Goal: Transaction & Acquisition: Subscribe to service/newsletter

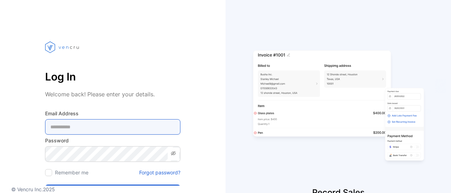
click at [121, 132] on Address-inputemail "email" at bounding box center [112, 127] width 135 height 16
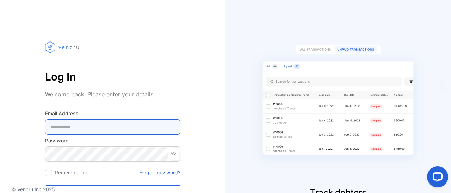
click at [105, 130] on Address-inputemail "email" at bounding box center [112, 127] width 135 height 16
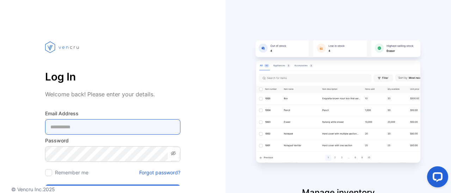
type Address-inputemail "**********"
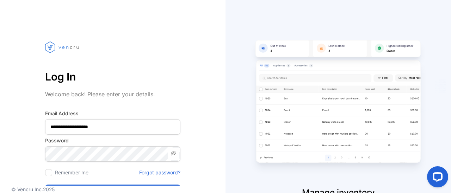
click at [174, 154] on icon at bounding box center [173, 153] width 1 height 1
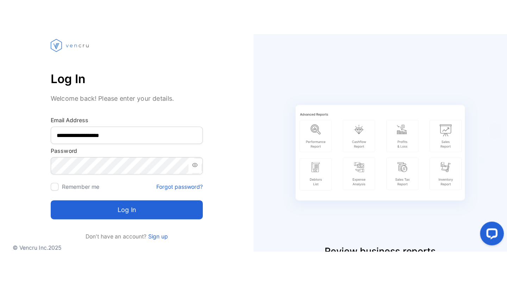
scroll to position [39, 0]
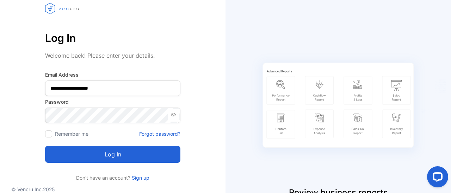
click at [116, 156] on button "Log in" at bounding box center [112, 154] width 135 height 17
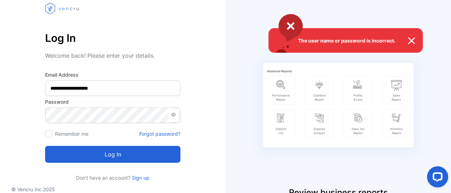
click at [95, 115] on div "The user name or password is incorrect." at bounding box center [225, 96] width 451 height 193
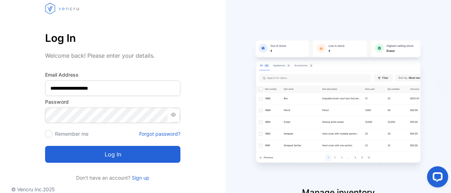
click at [94, 159] on button "Log in" at bounding box center [112, 154] width 135 height 17
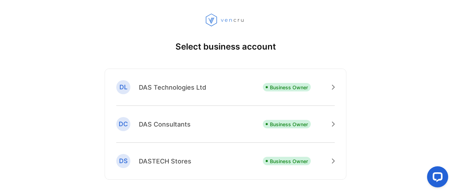
click at [184, 89] on p "DAS Technologies Ltd" at bounding box center [172, 88] width 67 height 10
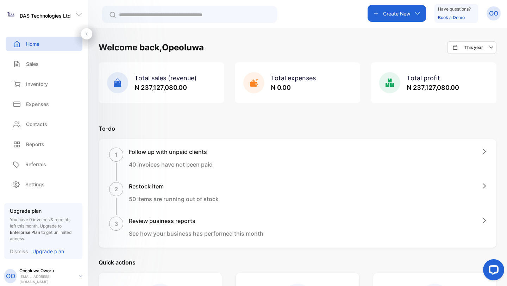
click at [451, 13] on p "OO" at bounding box center [493, 13] width 9 height 9
click at [451, 34] on span "View profile" at bounding box center [468, 35] width 30 height 7
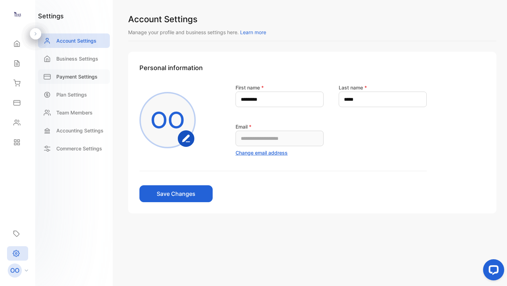
click at [78, 75] on p "Payment Settings" at bounding box center [76, 76] width 41 height 7
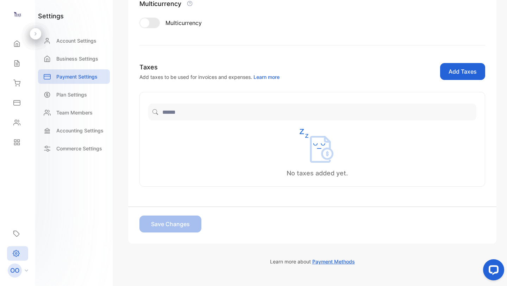
scroll to position [144, 0]
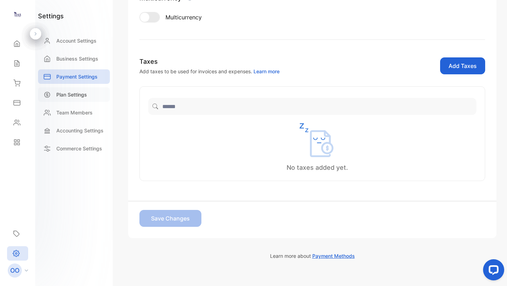
click at [71, 95] on p "Plan Settings" at bounding box center [71, 94] width 31 height 7
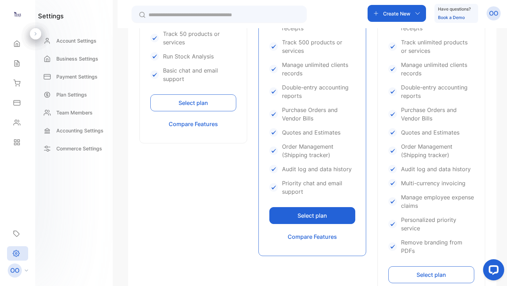
scroll to position [306, 0]
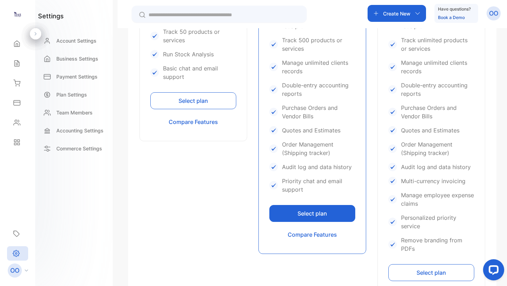
click at [197, 100] on button "Select plan" at bounding box center [193, 100] width 86 height 17
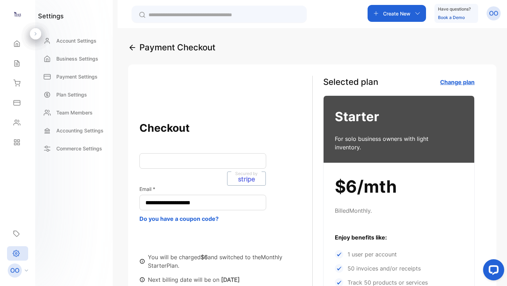
click at [184, 97] on div "**********" at bounding box center [312, 219] width 368 height 311
click at [206, 105] on div "**********" at bounding box center [312, 219] width 368 height 311
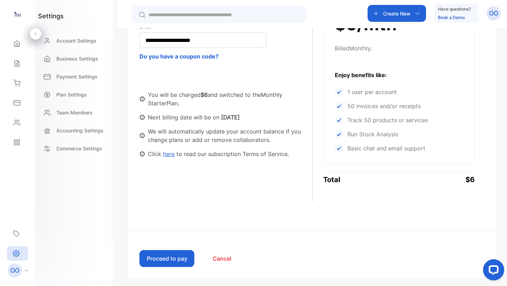
scroll to position [166, 0]
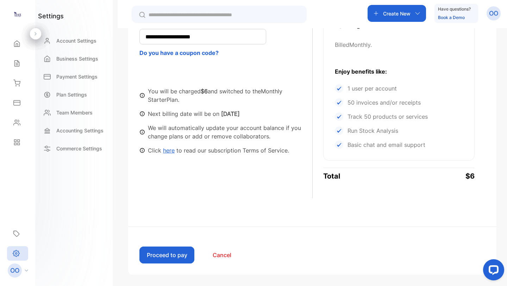
click at [172, 193] on button "Proceed to pay" at bounding box center [167, 255] width 55 height 17
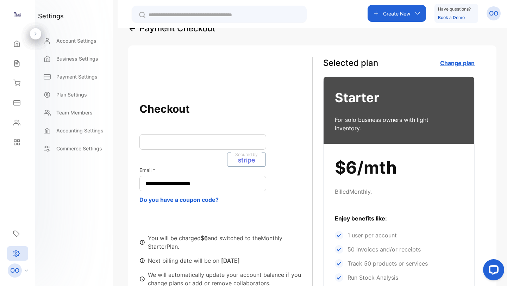
scroll to position [20, 0]
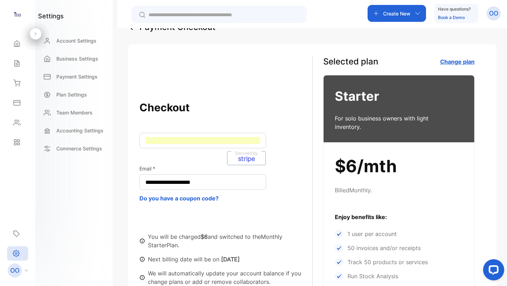
click at [288, 152] on div "**********" at bounding box center [226, 199] width 173 height 201
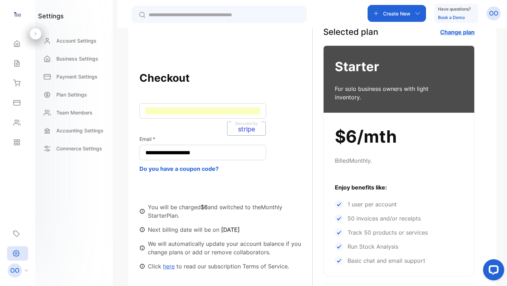
scroll to position [166, 0]
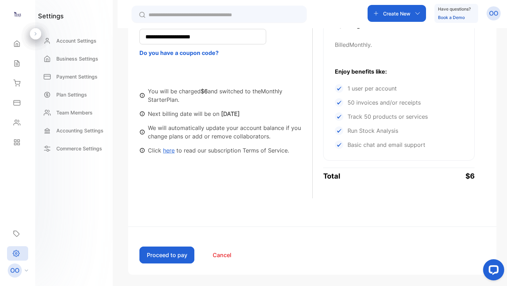
click at [173, 193] on button "Proceed to pay" at bounding box center [167, 255] width 55 height 17
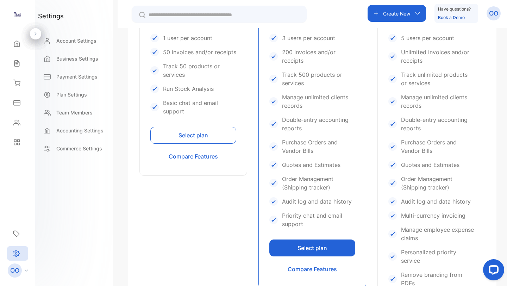
scroll to position [323, 0]
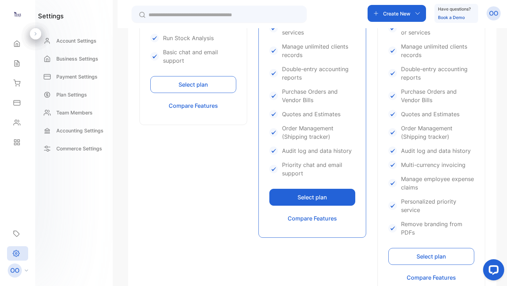
click at [187, 83] on button "Select plan" at bounding box center [193, 84] width 86 height 17
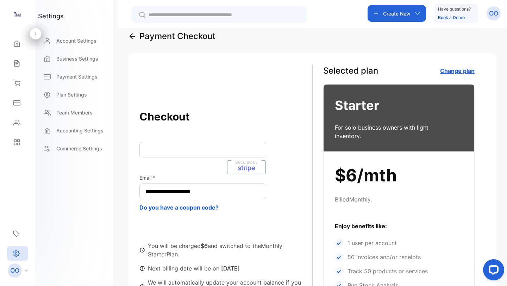
scroll to position [8, 0]
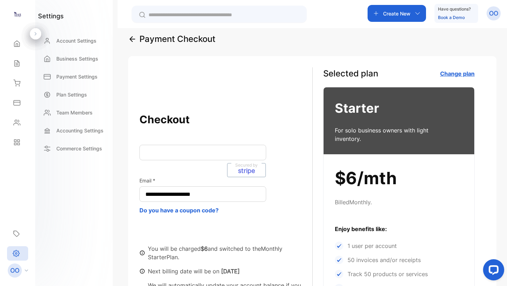
click at [187, 156] on div "Secured by stripe" at bounding box center [203, 153] width 127 height 16
click at [198, 87] on div "**********" at bounding box center [312, 211] width 368 height 311
click at [82, 76] on p "Payment Settings" at bounding box center [76, 76] width 41 height 7
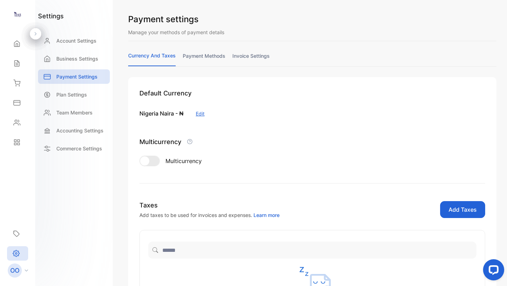
click at [204, 56] on link "payment methods" at bounding box center [204, 59] width 43 height 14
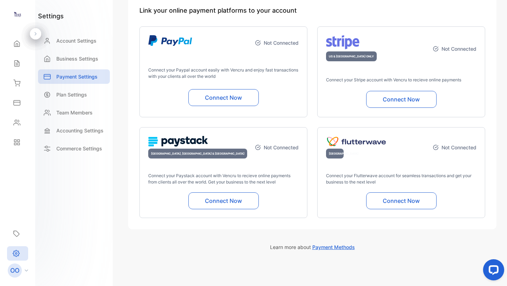
scroll to position [87, 0]
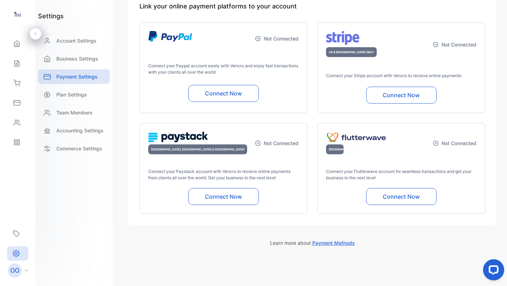
click at [397, 193] on button "Connect Now" at bounding box center [401, 196] width 70 height 17
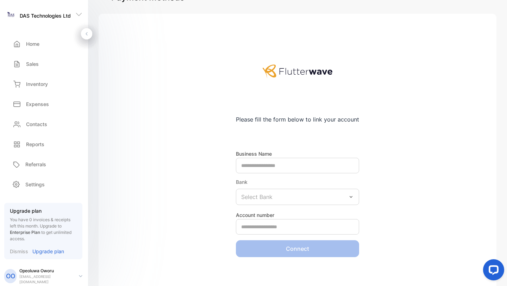
scroll to position [22, 0]
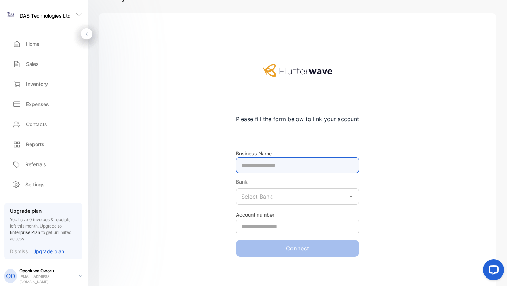
click at [297, 165] on Name-inputBusinessName at bounding box center [297, 165] width 123 height 16
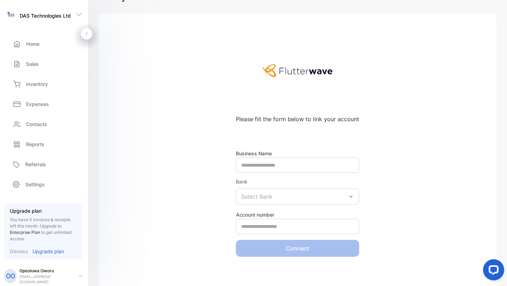
click at [349, 193] on div "Select Bank" at bounding box center [297, 196] width 123 height 16
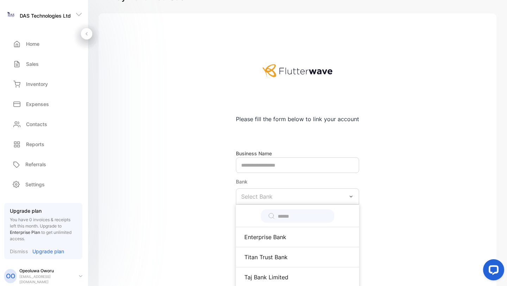
click at [324, 193] on div "Select Bank" at bounding box center [297, 196] width 123 height 16
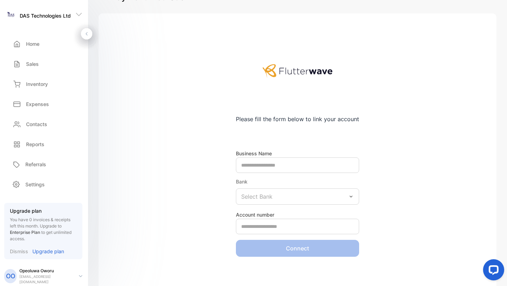
click at [310, 191] on div "Select Bank" at bounding box center [297, 196] width 123 height 16
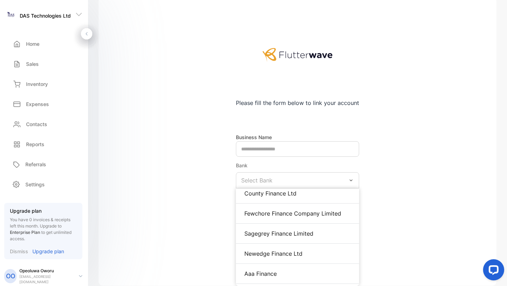
scroll to position [38, 0]
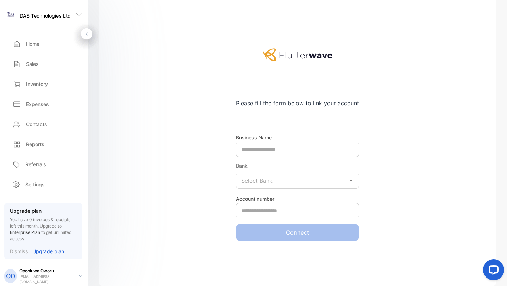
click at [403, 79] on div "Please fill the form below to link your account Business Name Bank Select Bank …" at bounding box center [298, 142] width 398 height 289
click at [43, 41] on div "Home" at bounding box center [44, 44] width 77 height 14
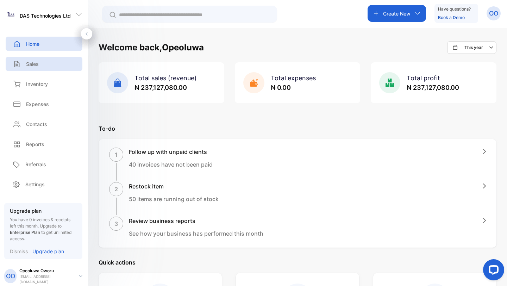
click at [31, 62] on p "Sales" at bounding box center [32, 63] width 13 height 7
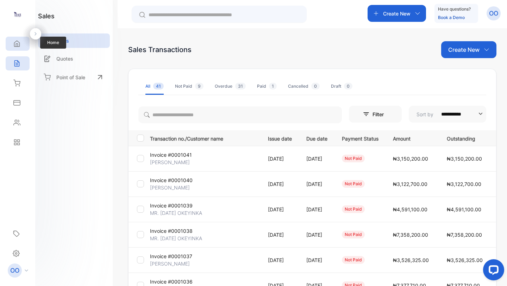
click at [15, 40] on icon at bounding box center [16, 43] width 7 height 7
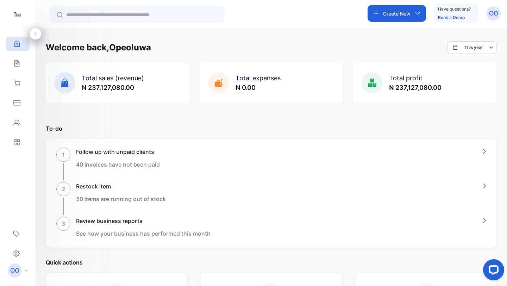
click at [19, 14] on img at bounding box center [17, 14] width 11 height 11
click at [19, 63] on icon at bounding box center [16, 64] width 5 height 6
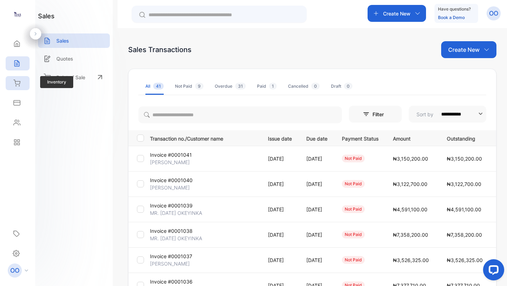
click at [17, 80] on icon at bounding box center [16, 83] width 7 height 7
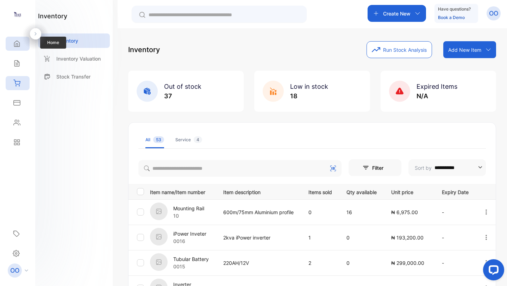
click at [20, 43] on icon at bounding box center [16, 43] width 7 height 7
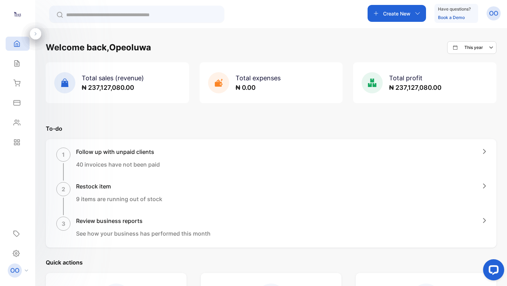
click at [18, 16] on img at bounding box center [17, 14] width 11 height 11
click at [16, 193] on icon at bounding box center [17, 254] width 2 height 2
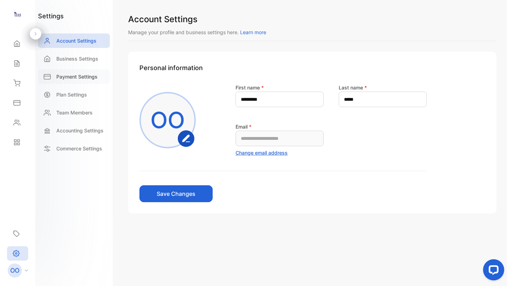
click at [83, 77] on p "Payment Settings" at bounding box center [76, 76] width 41 height 7
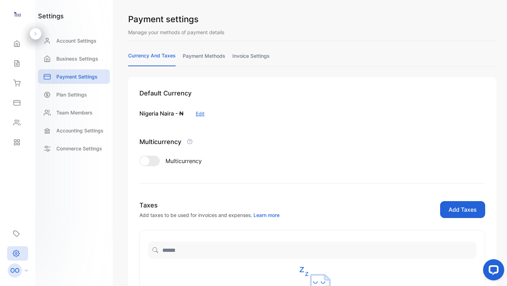
click at [203, 56] on link "payment methods" at bounding box center [204, 59] width 43 height 14
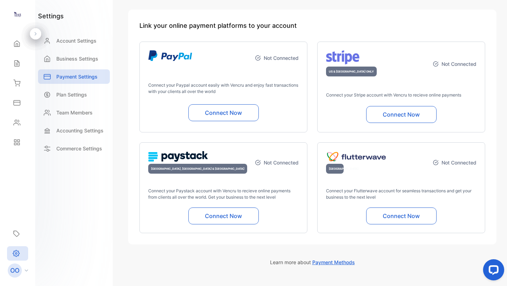
scroll to position [87, 0]
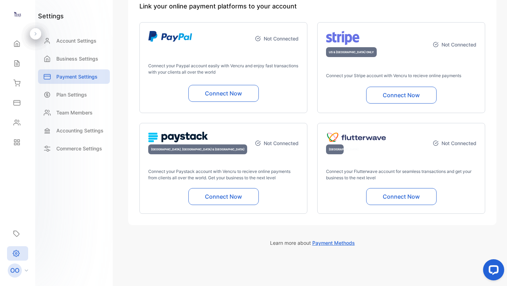
click at [227, 193] on button "Connect Now" at bounding box center [223, 196] width 70 height 17
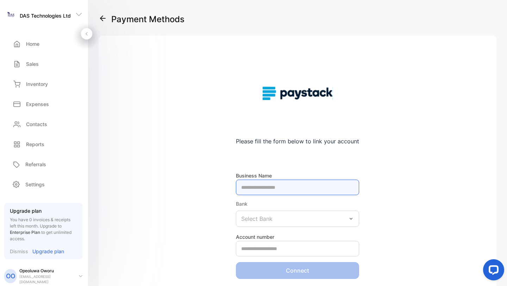
click at [272, 187] on Name-inputBusinessName at bounding box center [297, 188] width 123 height 16
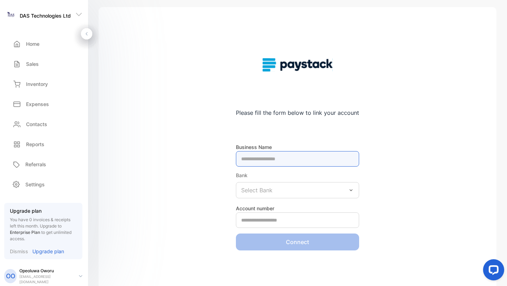
scroll to position [38, 0]
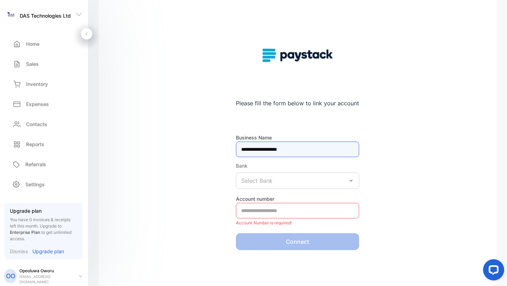
type Name-inputBusinessName "**********"
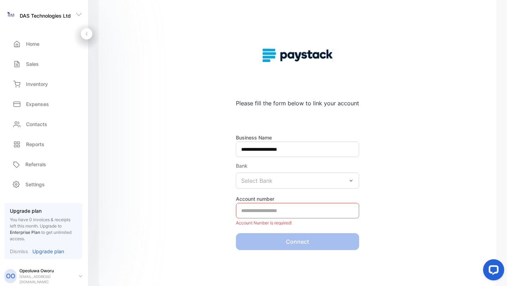
click at [262, 181] on p "Select Bank" at bounding box center [256, 180] width 31 height 8
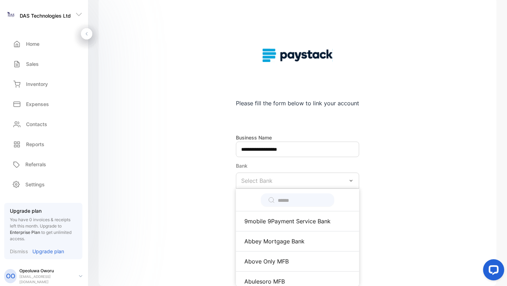
click at [258, 183] on p "Select Bank" at bounding box center [256, 180] width 31 height 8
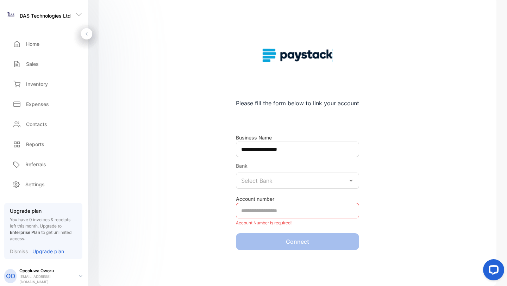
click at [258, 183] on p "Select Bank" at bounding box center [256, 180] width 31 height 8
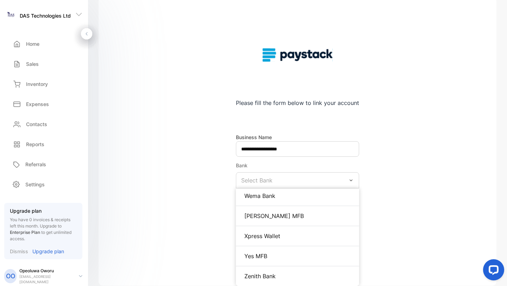
scroll to position [4265, 0]
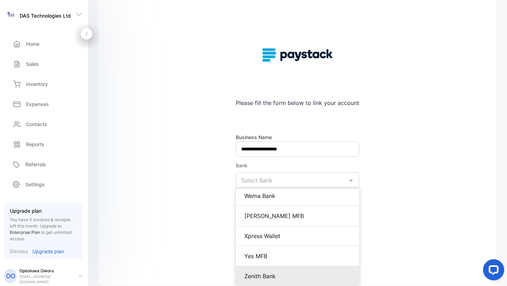
click at [302, 193] on div "Zenith Bank" at bounding box center [297, 276] width 106 height 8
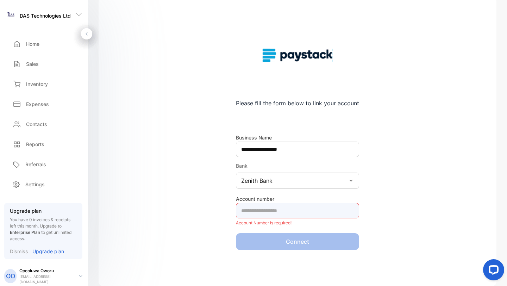
click at [290, 193] on number-inputAccountNumber at bounding box center [297, 211] width 123 height 16
click at [399, 145] on div "**********" at bounding box center [298, 142] width 398 height 289
click at [52, 193] on p "Upgrade plan" at bounding box center [48, 251] width 32 height 7
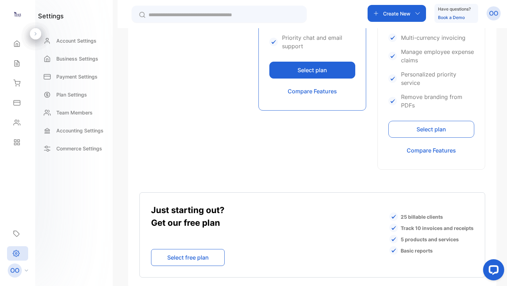
scroll to position [464, 0]
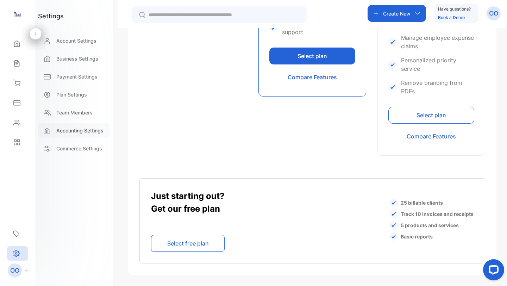
click at [81, 129] on p "Accounting Settings" at bounding box center [79, 130] width 47 height 7
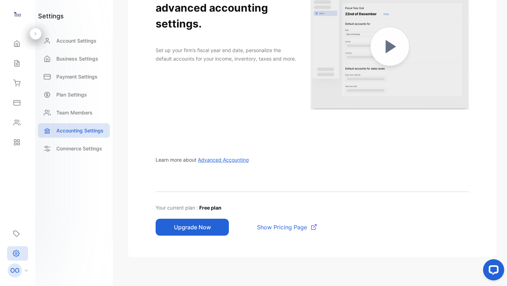
scroll to position [109, 0]
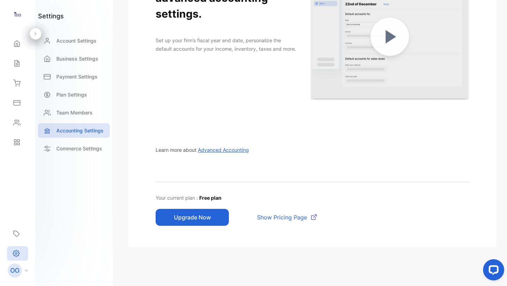
click at [203, 193] on button "Upgrade Now" at bounding box center [192, 217] width 73 height 17
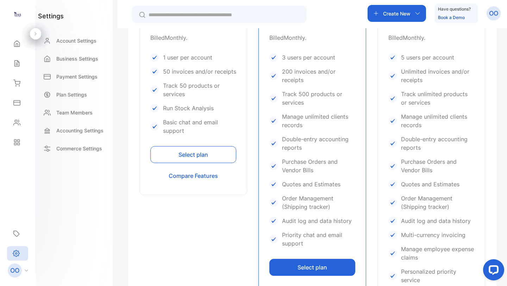
scroll to position [256, 0]
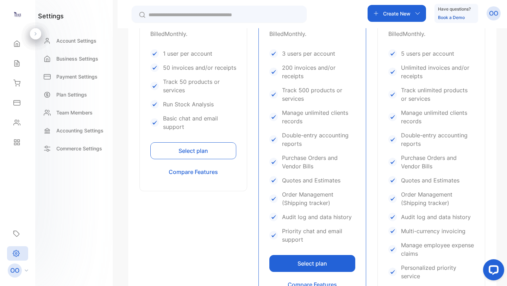
click at [202, 148] on button "Select plan" at bounding box center [193, 150] width 86 height 17
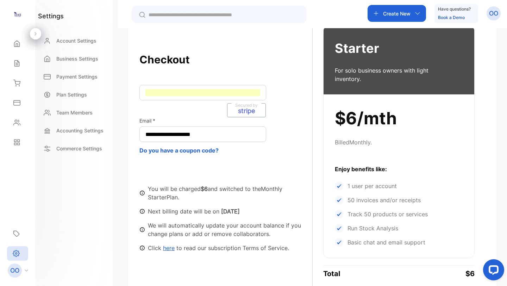
scroll to position [166, 0]
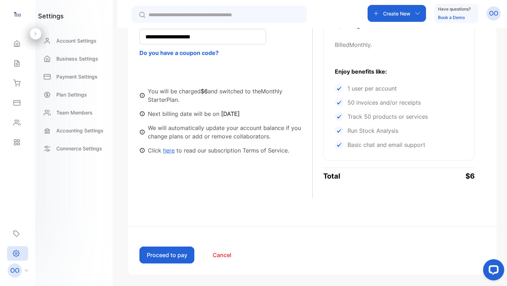
click at [179, 193] on button "Proceed to pay" at bounding box center [167, 255] width 55 height 17
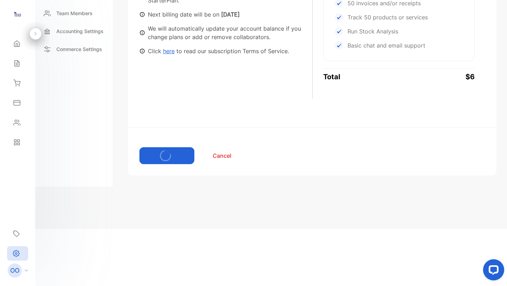
scroll to position [57, 0]
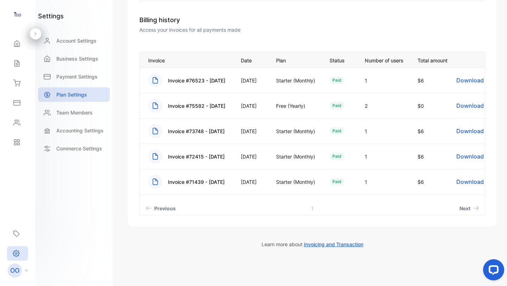
scroll to position [188, 0]
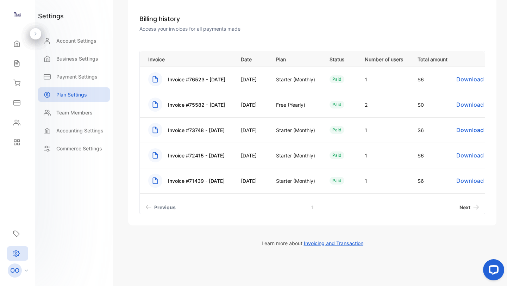
click at [451, 193] on span "Next" at bounding box center [465, 207] width 11 height 7
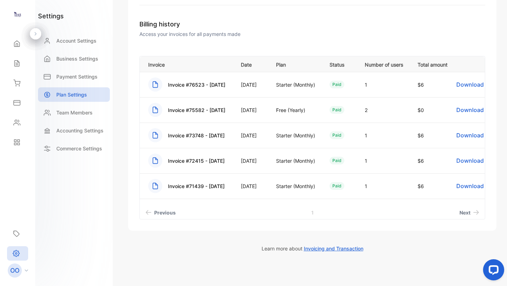
scroll to position [186, 0]
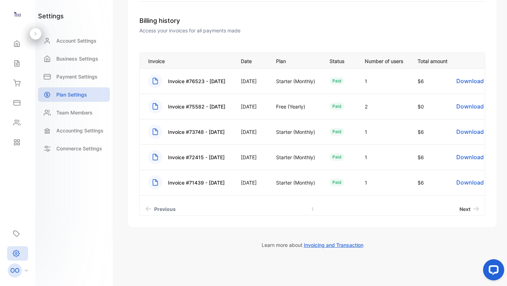
click at [451, 193] on span "Next" at bounding box center [465, 208] width 11 height 7
click at [69, 77] on p "Payment Settings" at bounding box center [76, 76] width 41 height 7
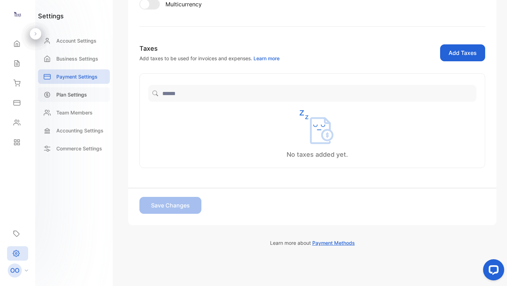
click at [74, 95] on p "Plan Settings" at bounding box center [71, 94] width 31 height 7
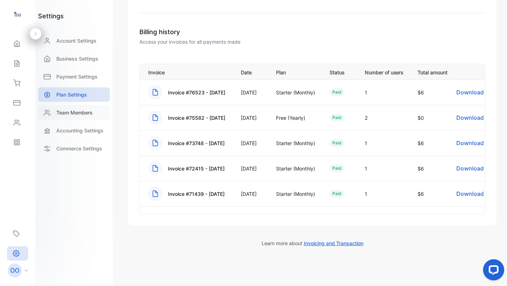
scroll to position [188, 0]
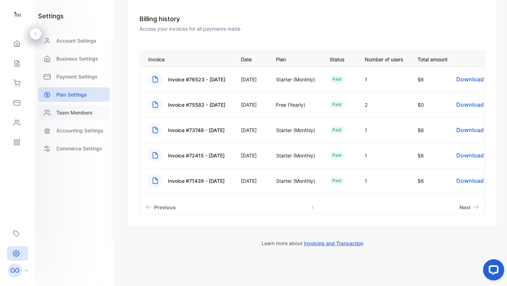
click at [78, 111] on p "Team Members" at bounding box center [74, 112] width 36 height 7
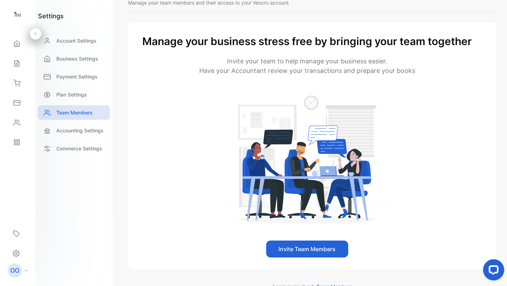
scroll to position [32, 0]
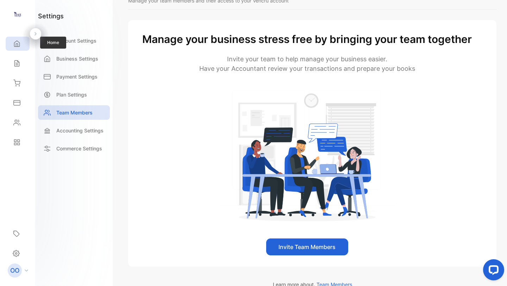
click at [16, 41] on icon at bounding box center [16, 44] width 5 height 6
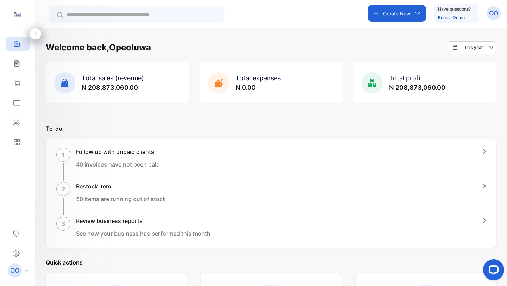
click at [19, 13] on img at bounding box center [17, 14] width 11 height 11
click at [390, 11] on p "Create New" at bounding box center [396, 13] width 27 height 7
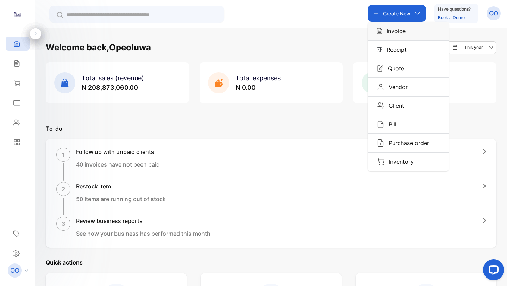
click at [401, 30] on p "Invoice" at bounding box center [394, 31] width 23 height 8
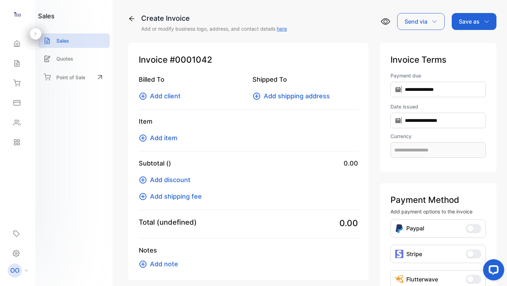
type input "**********"
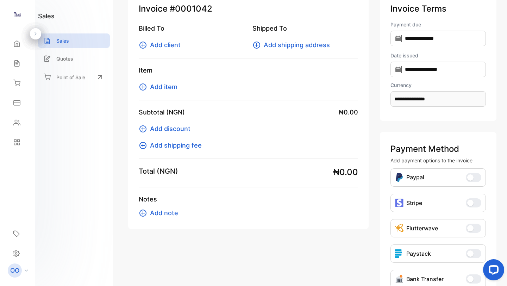
scroll to position [103, 0]
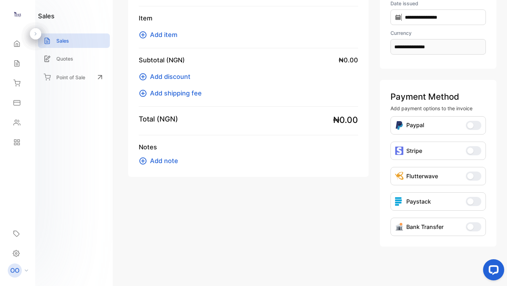
click at [451, 193] on button "Bank Transfer" at bounding box center [474, 226] width 16 height 9
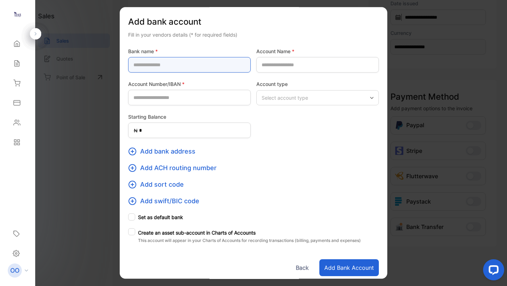
click at [188, 67] on name-inputbankname "text" at bounding box center [189, 65] width 123 height 16
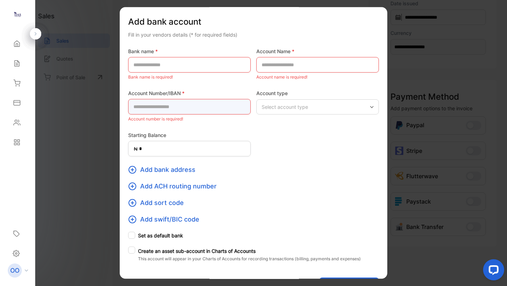
click at [210, 98] on div "Account Number/IBAN * Account number is required!" at bounding box center [189, 106] width 123 height 34
click at [303, 102] on div "Select account type" at bounding box center [317, 106] width 123 height 15
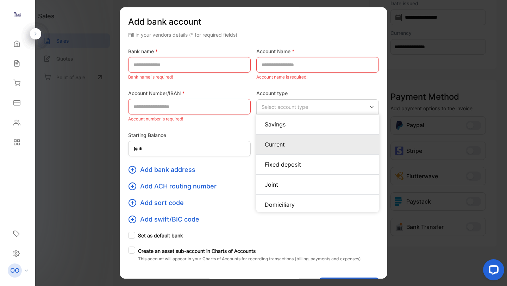
click at [280, 141] on p "Current" at bounding box center [318, 144] width 106 height 8
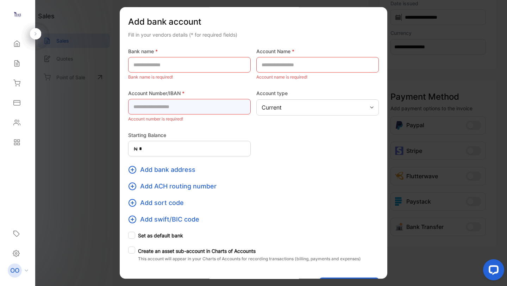
click at [208, 111] on Number\/IBAN-inputaccountnumber "text" at bounding box center [189, 107] width 123 height 16
click at [187, 67] on name-inputbankname "text" at bounding box center [189, 65] width 123 height 16
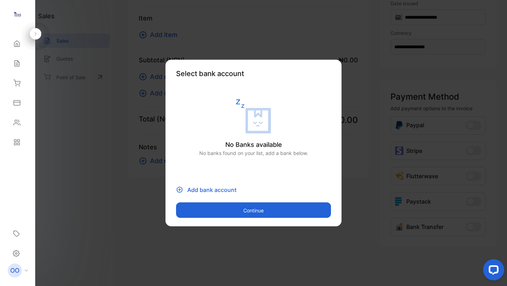
click at [280, 193] on button "Continue" at bounding box center [253, 211] width 155 height 16
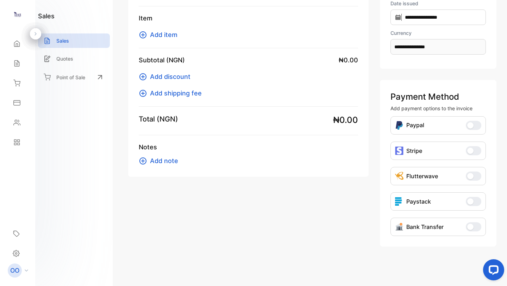
scroll to position [0, 0]
